Goal: Task Accomplishment & Management: Manage account settings

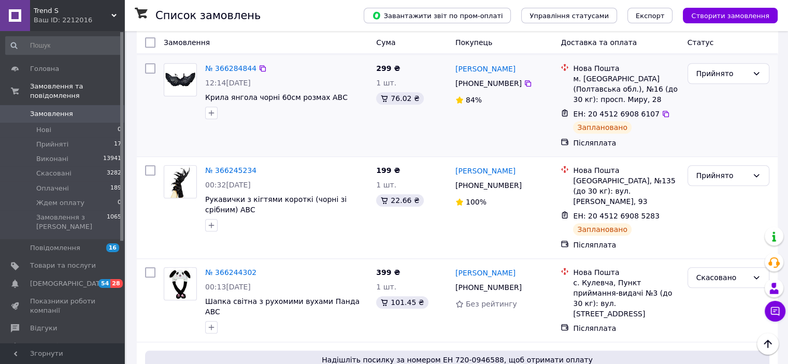
scroll to position [881, 0]
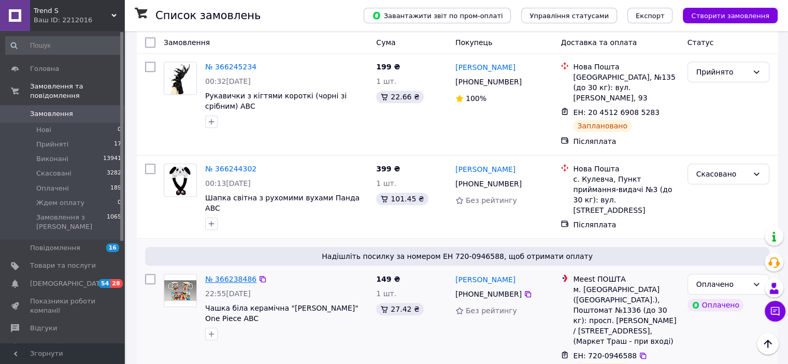
click at [241, 275] on link "№ 366238486" at bounding box center [230, 279] width 51 height 8
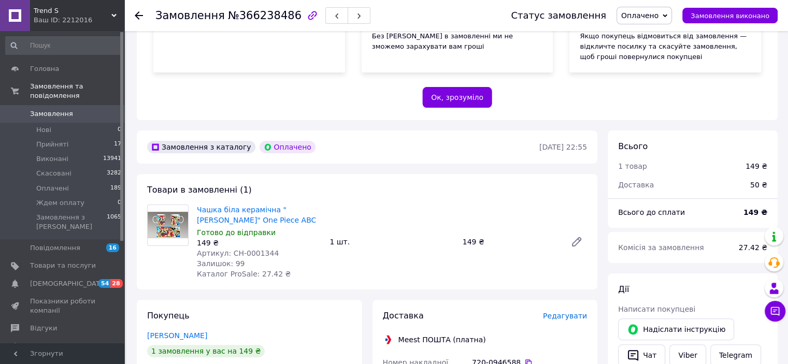
scroll to position [207, 0]
